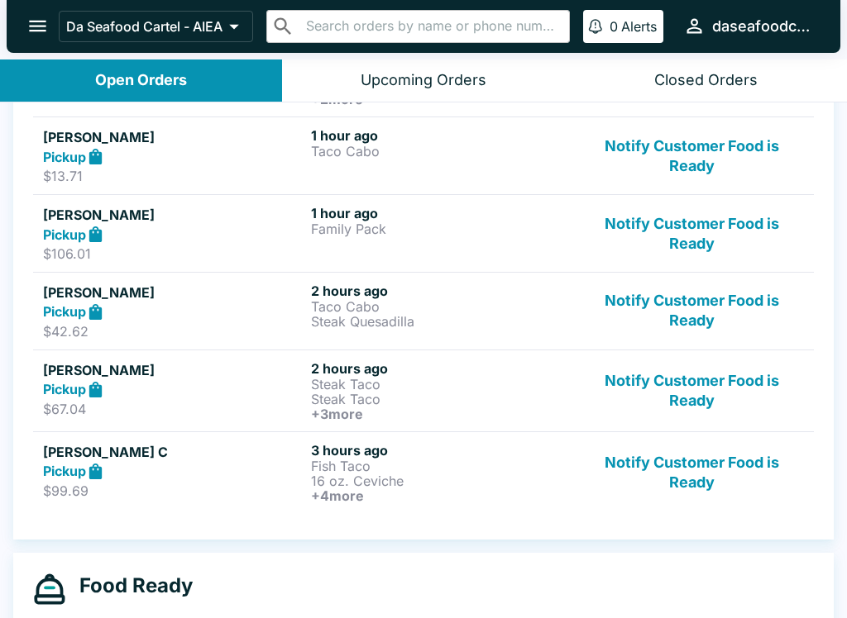
scroll to position [404, 0]
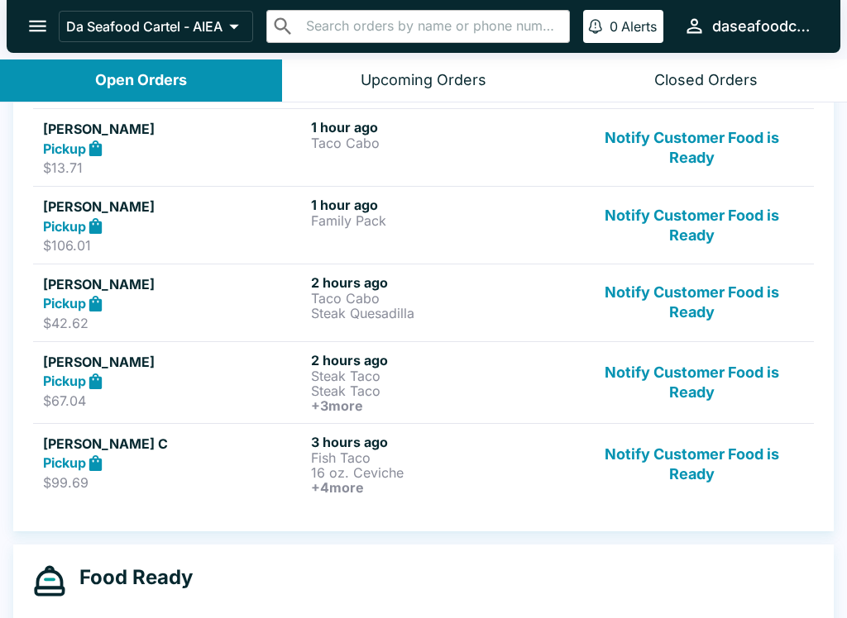
click at [687, 298] on button "Notify Customer Food is Ready" at bounding box center [692, 302] width 224 height 57
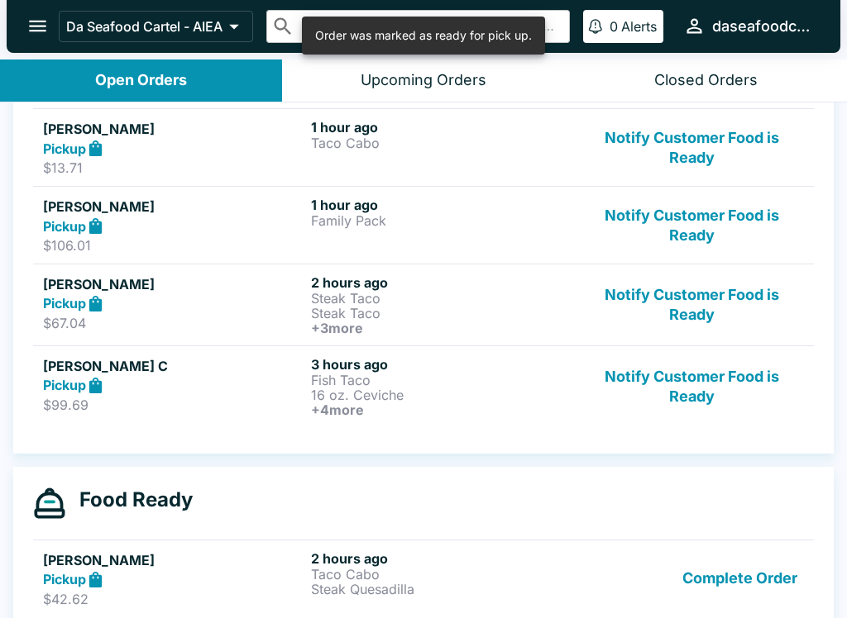
click at [678, 400] on button "Notify Customer Food is Ready" at bounding box center [692, 386] width 224 height 61
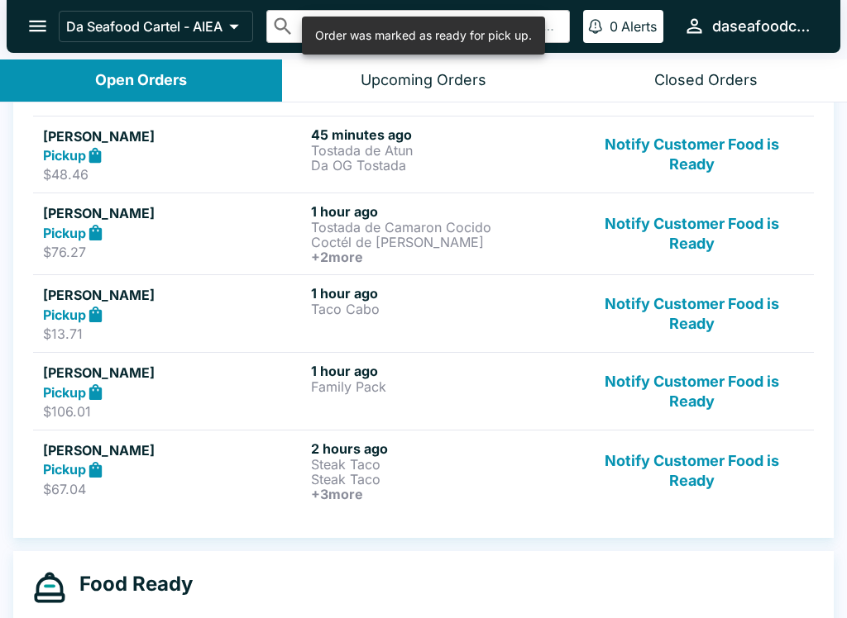
click at [664, 384] on button "Notify Customer Food is Ready" at bounding box center [692, 391] width 224 height 57
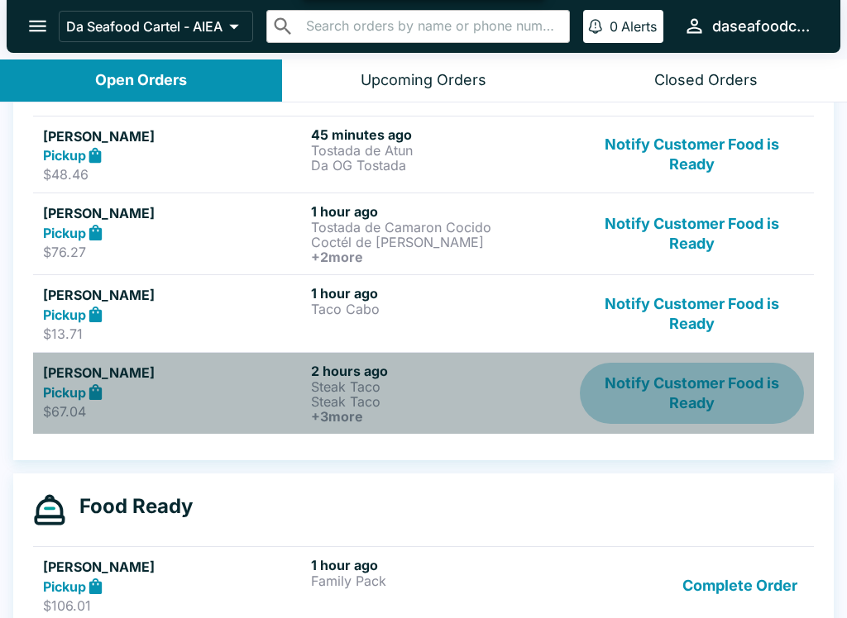
click at [682, 377] on button "Notify Customer Food is Ready" at bounding box center [692, 393] width 224 height 61
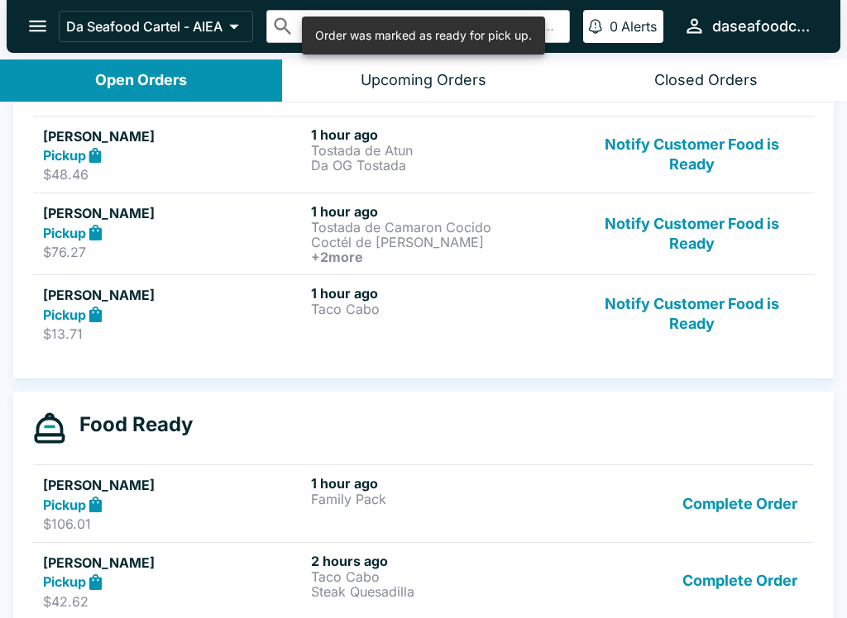
click at [666, 298] on button "Notify Customer Food is Ready" at bounding box center [692, 313] width 224 height 57
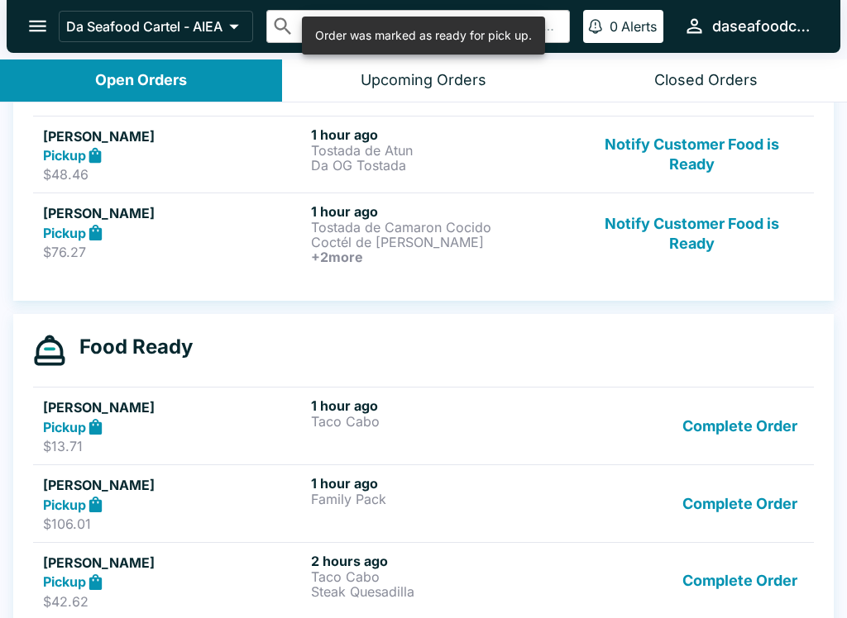
click at [676, 251] on button "Notify Customer Food is Ready" at bounding box center [692, 233] width 224 height 61
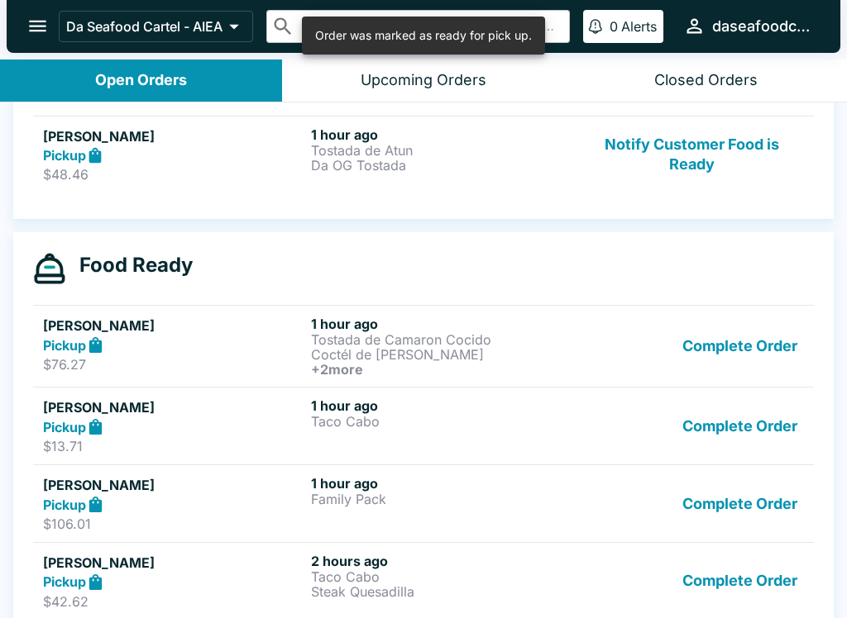
click at [668, 171] on button "Notify Customer Food is Ready" at bounding box center [692, 154] width 224 height 57
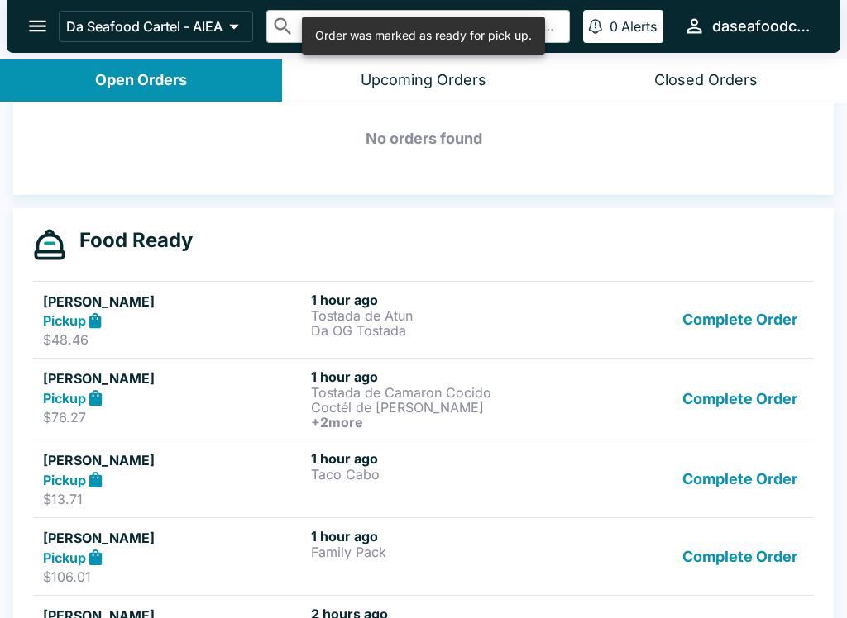
click at [700, 332] on button "Complete Order" at bounding box center [739, 320] width 128 height 57
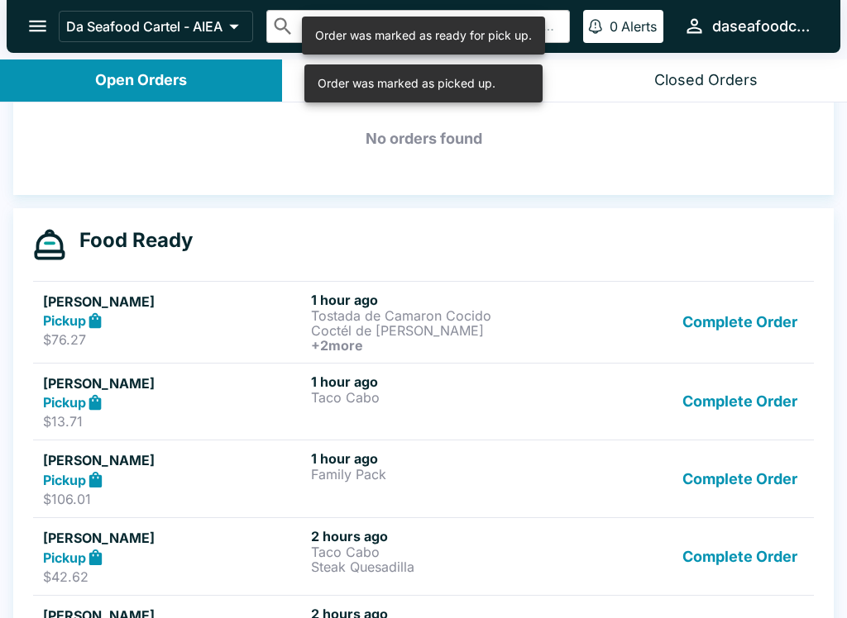
click at [692, 331] on button "Complete Order" at bounding box center [739, 322] width 128 height 61
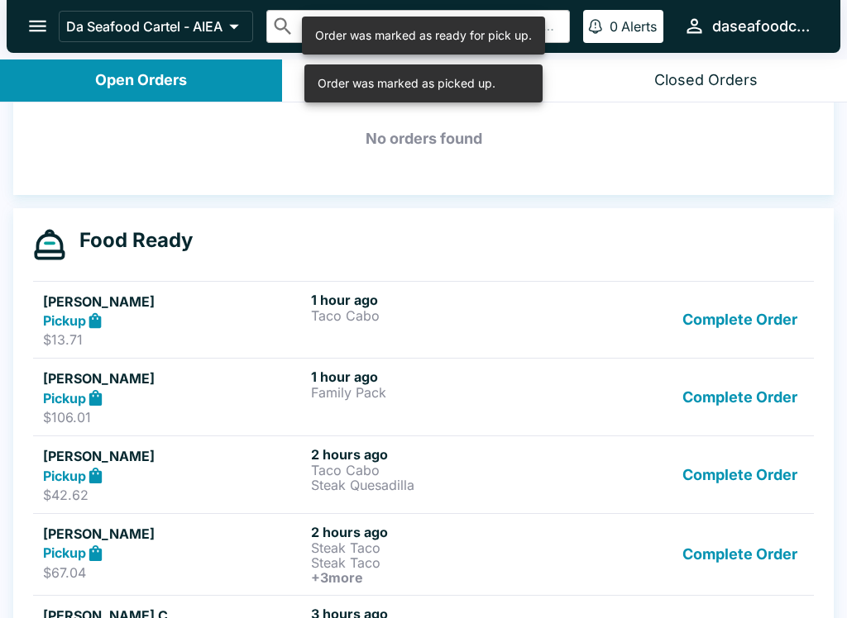
click at [684, 324] on button "Complete Order" at bounding box center [739, 320] width 128 height 57
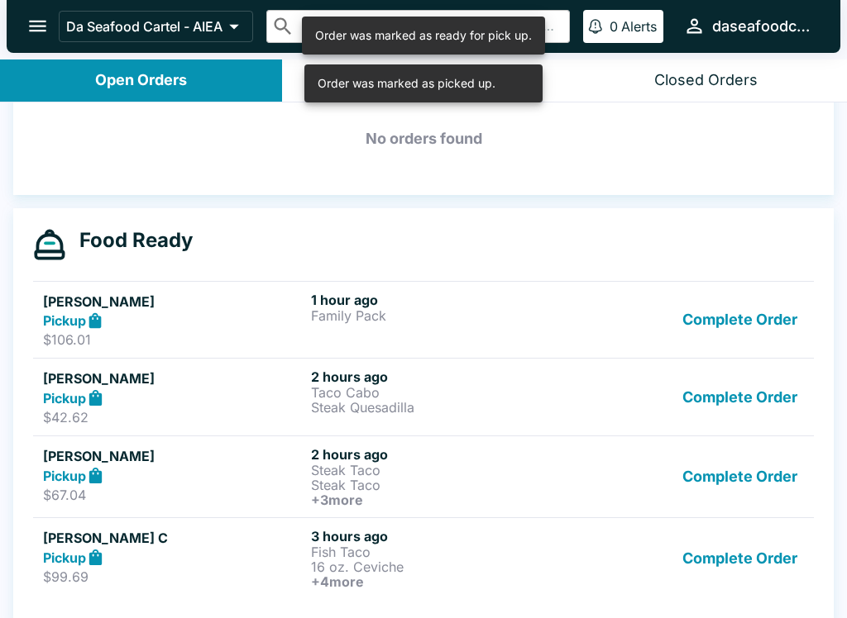
click at [697, 323] on button "Complete Order" at bounding box center [739, 320] width 128 height 57
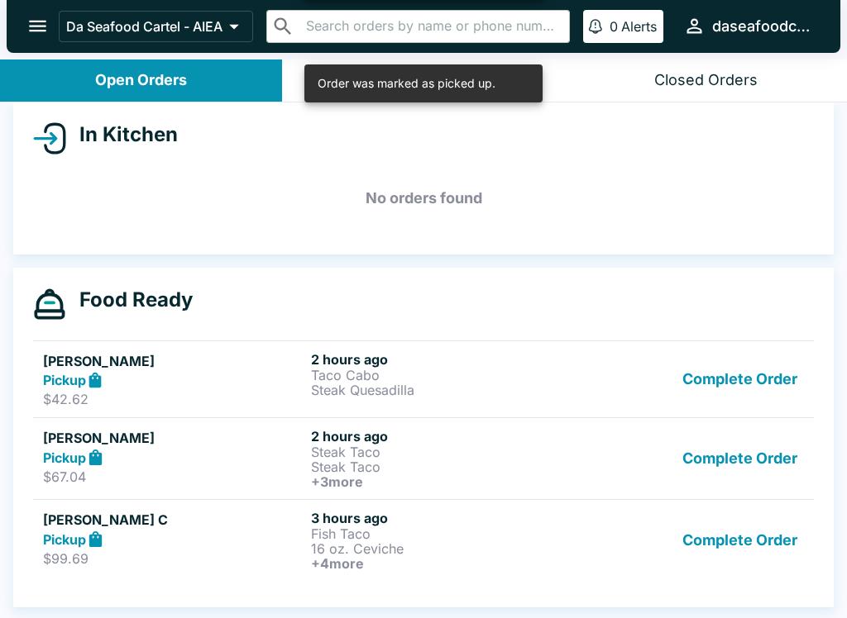
click at [717, 373] on button "Complete Order" at bounding box center [739, 379] width 128 height 57
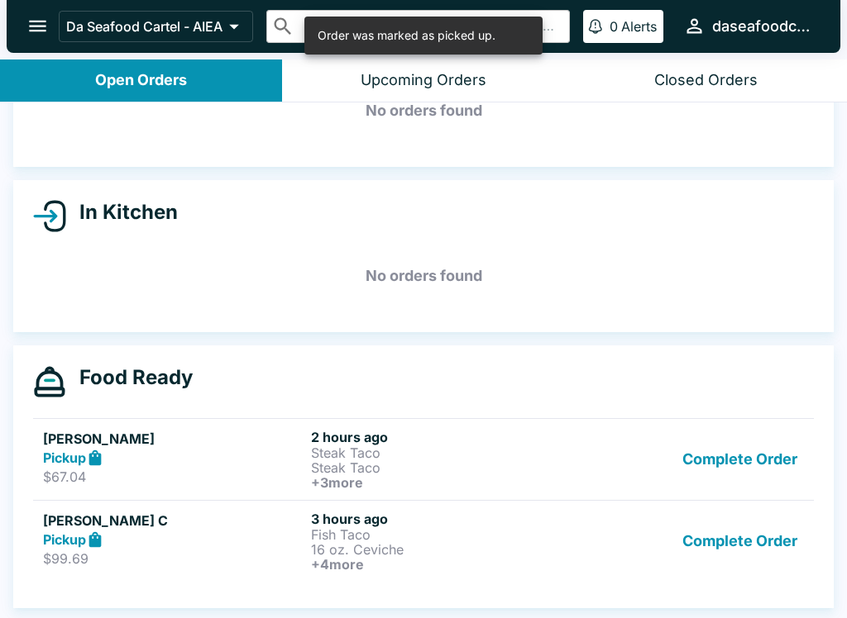
click at [729, 460] on button "Complete Order" at bounding box center [739, 459] width 128 height 61
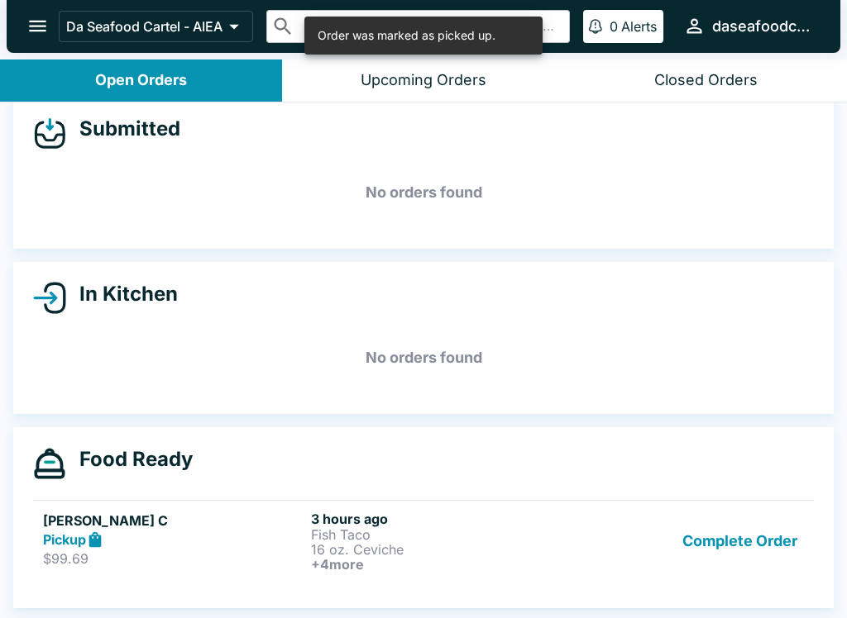
scroll to position [19, 0]
click at [743, 553] on button "Complete Order" at bounding box center [739, 541] width 128 height 61
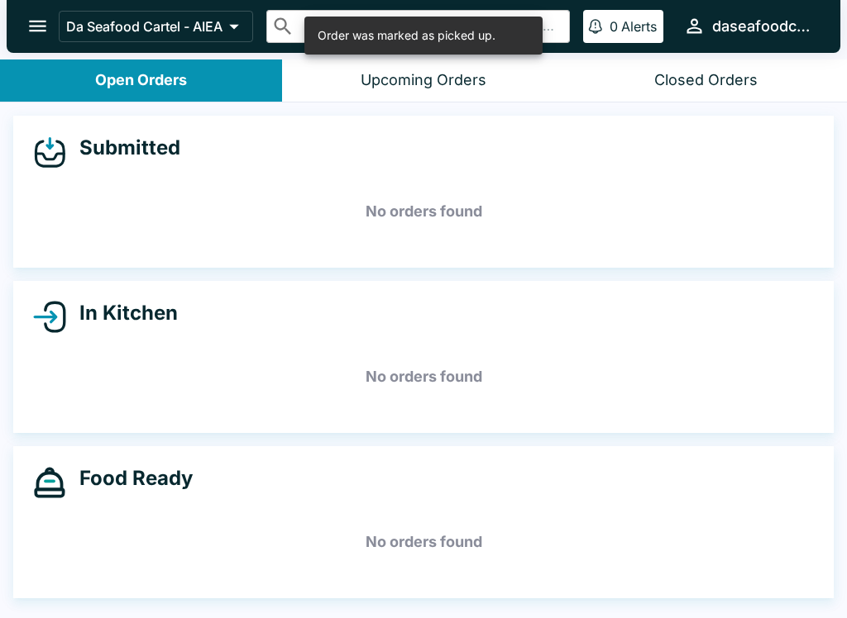
scroll to position [0, 0]
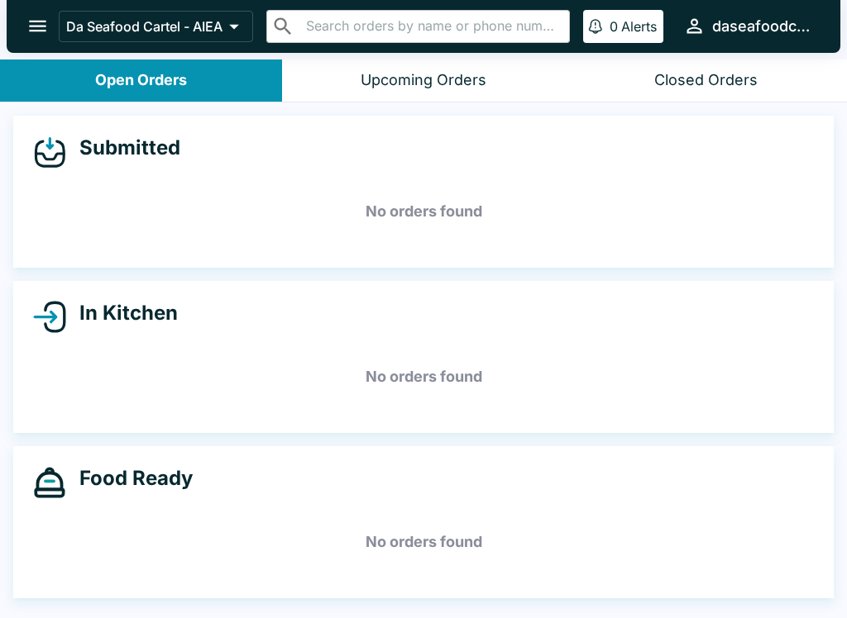
click at [21, 38] on button "open drawer" at bounding box center [38, 26] width 42 height 42
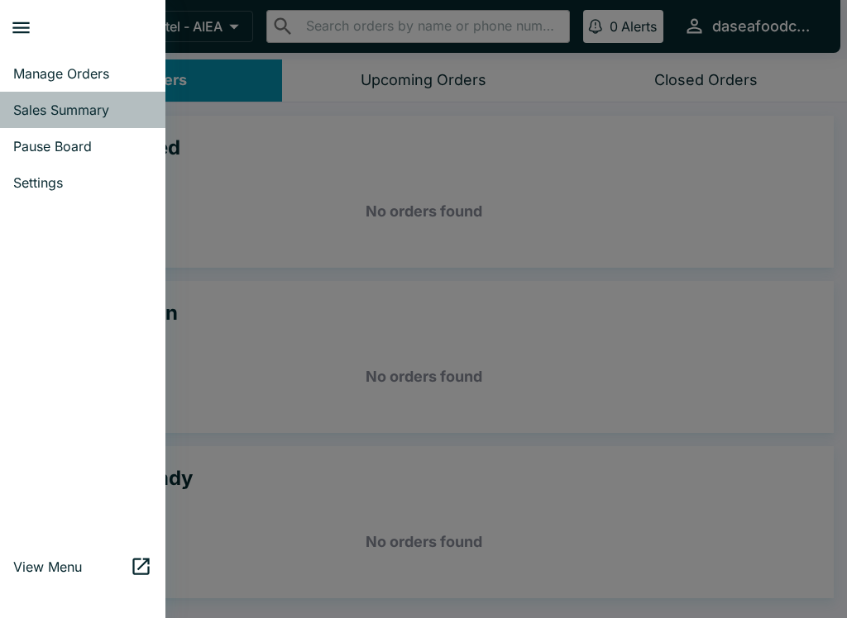
click at [84, 107] on span "Sales Summary" at bounding box center [82, 110] width 139 height 17
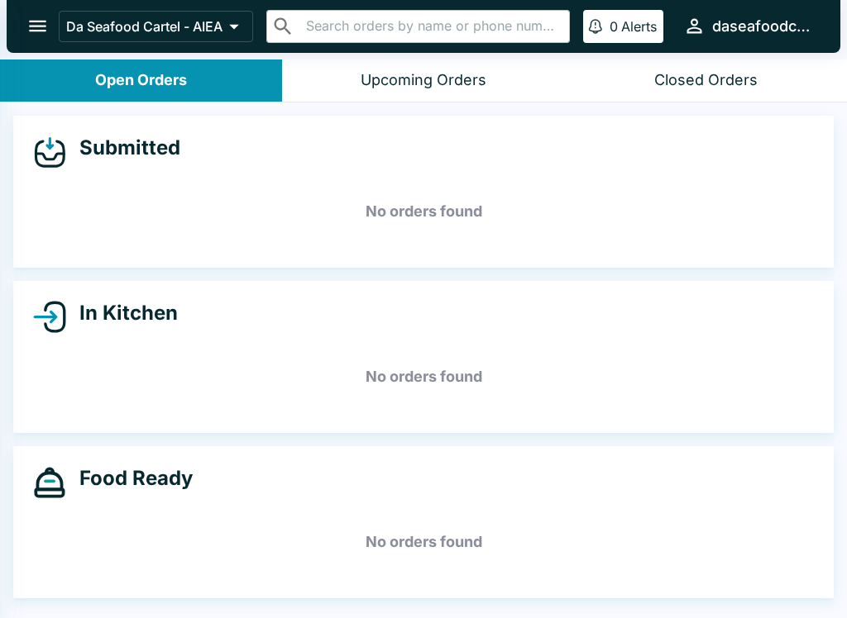
select select "03:00"
